Goal: Navigation & Orientation: Find specific page/section

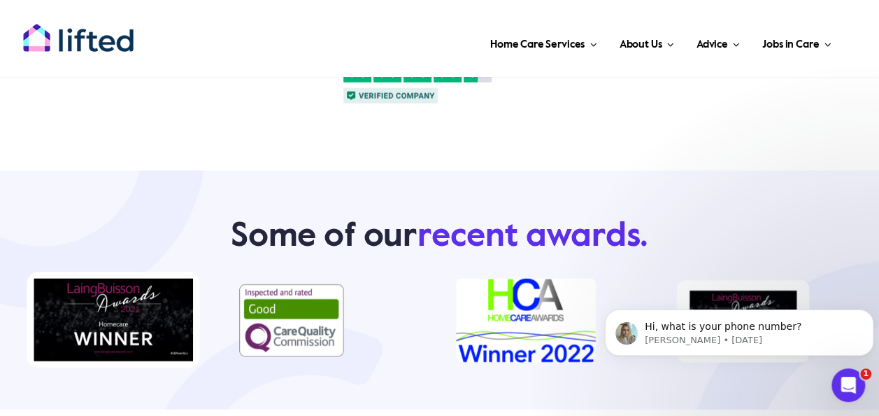
scroll to position [1285, 0]
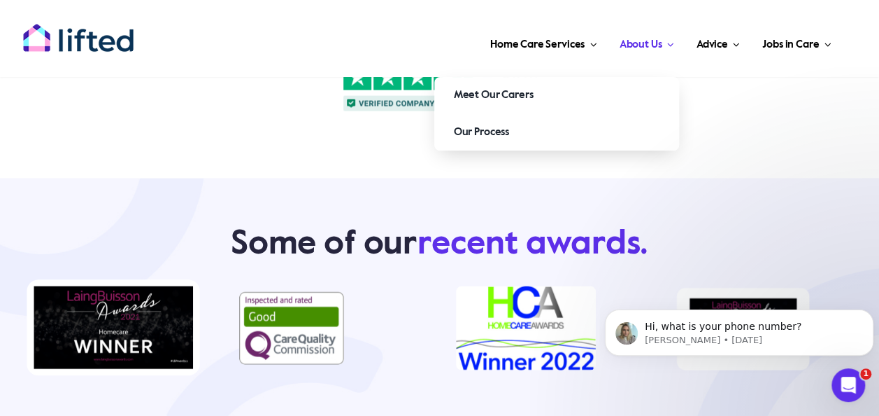
click at [674, 43] on link "About Us" at bounding box center [646, 42] width 63 height 42
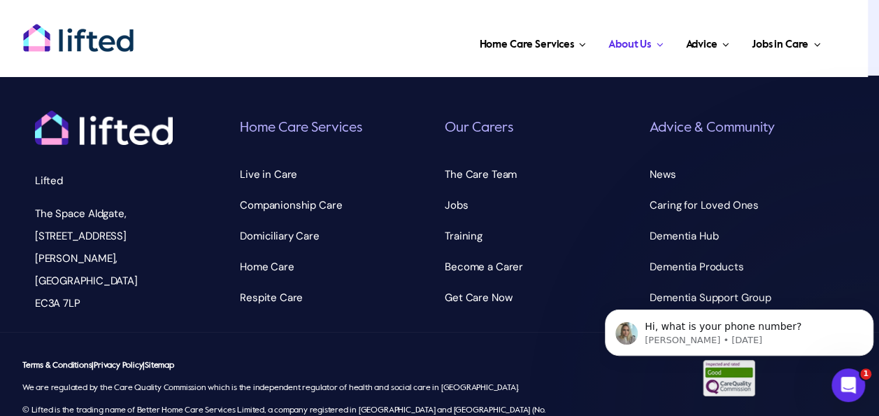
scroll to position [5095, 0]
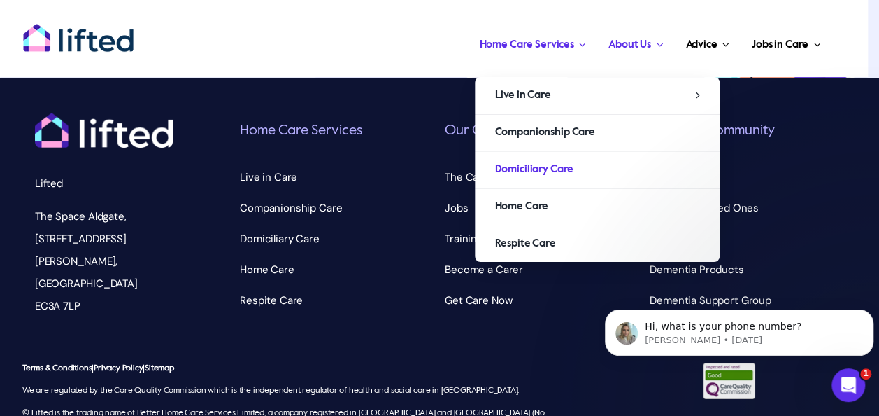
click at [546, 169] on span "Domiciliary Care" at bounding box center [534, 169] width 79 height 22
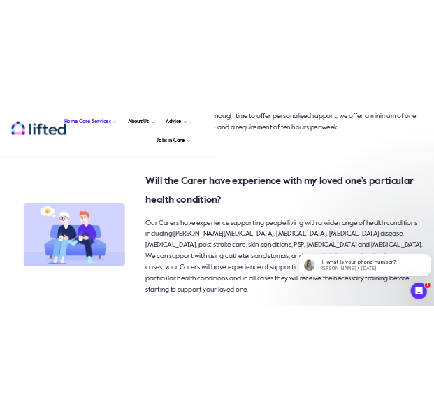
scroll to position [15597, 0]
